Goal: Information Seeking & Learning: Learn about a topic

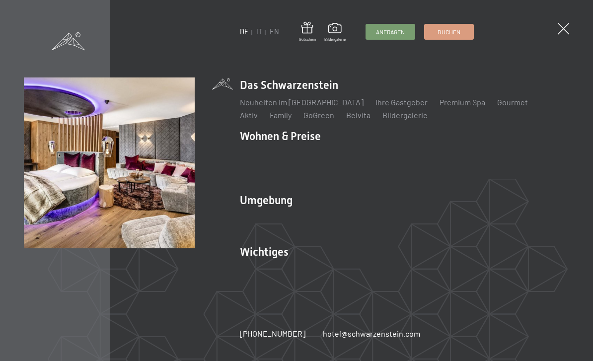
click at [280, 157] on link "Inklusivleistungen" at bounding box center [272, 153] width 65 height 9
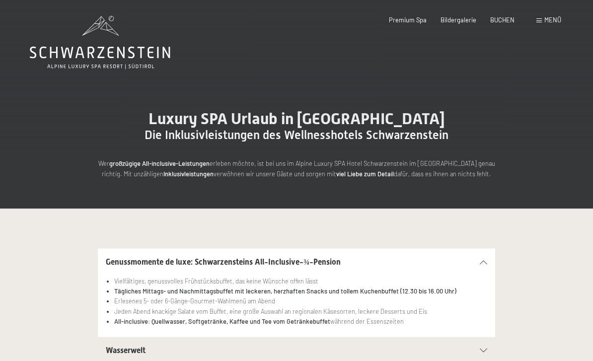
click at [545, 24] on div "Menü" at bounding box center [548, 20] width 25 height 9
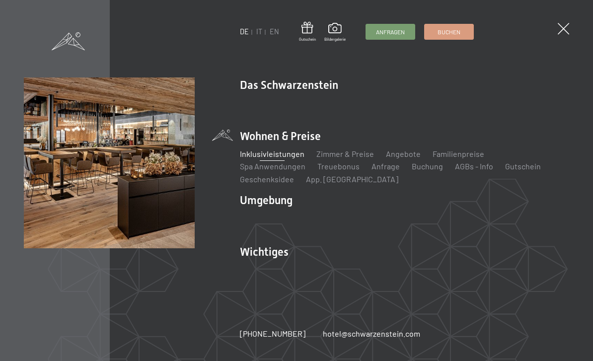
click at [270, 118] on link "Family" at bounding box center [281, 114] width 22 height 9
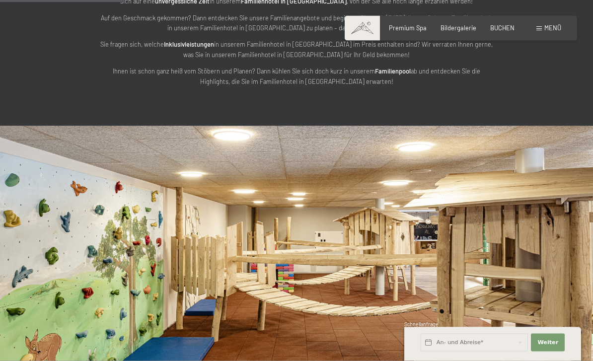
scroll to position [1172, 0]
click at [176, 59] on p "Sie fragen sich, welche Inklusivleistungen in unserem Familienhotel in Südtirol…" at bounding box center [296, 49] width 397 height 20
click at [192, 48] on strong "Inklusivleistungen" at bounding box center [189, 44] width 50 height 8
click at [193, 48] on strong "Inklusivleistungen" at bounding box center [189, 44] width 50 height 8
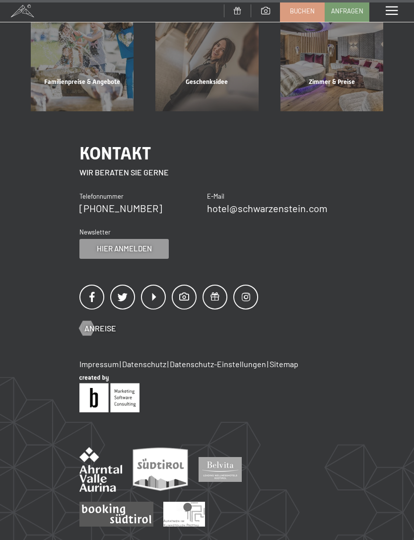
scroll to position [4857, 0]
